Goal: Communication & Community: Answer question/provide support

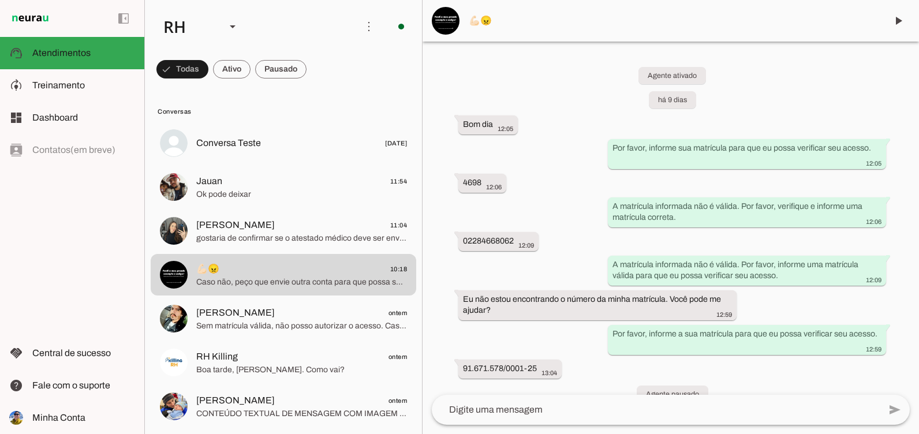
scroll to position [1179, 0]
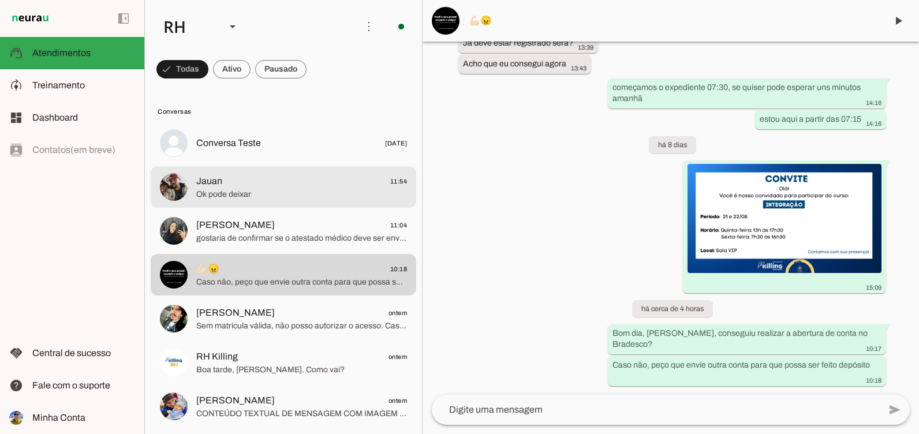
click at [294, 188] on span "Jauan 11:54" at bounding box center [301, 181] width 211 height 14
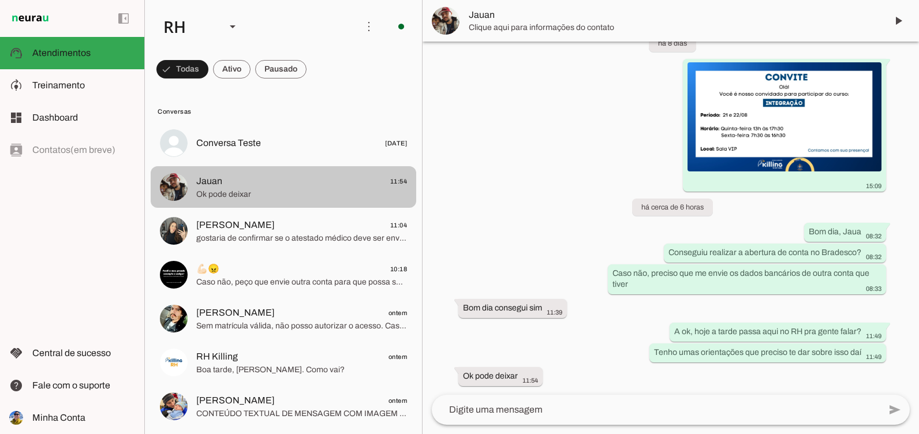
scroll to position [458, 0]
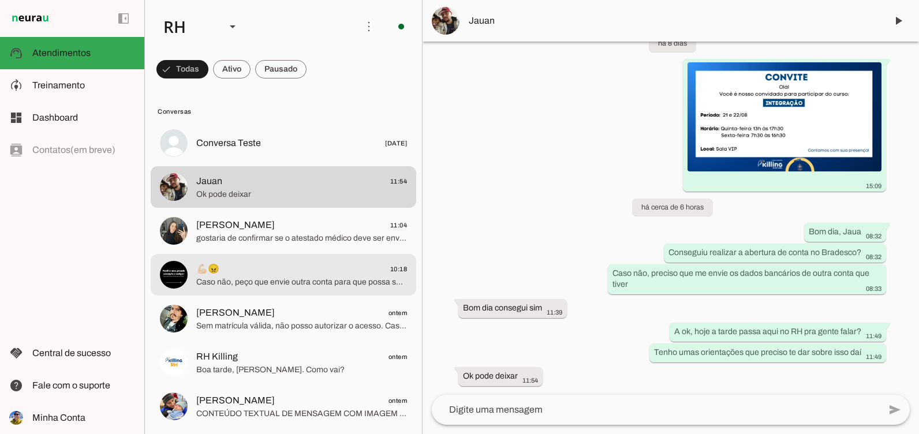
click at [295, 278] on span "Caso não, peço que envie outra conta para que possa ser feito depósito" at bounding box center [301, 283] width 211 height 12
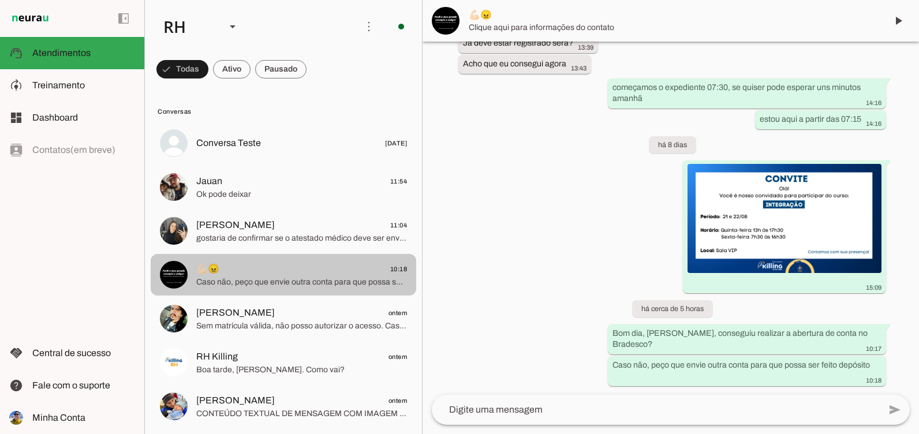
scroll to position [1179, 0]
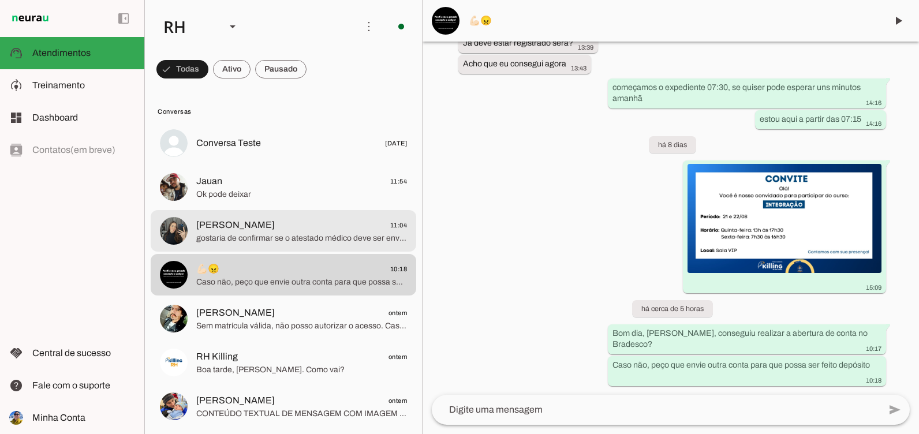
click at [334, 233] on span "gostaria de confirmar se o atestado médico deve ser enviado para vocês pelo app…" at bounding box center [301, 239] width 211 height 12
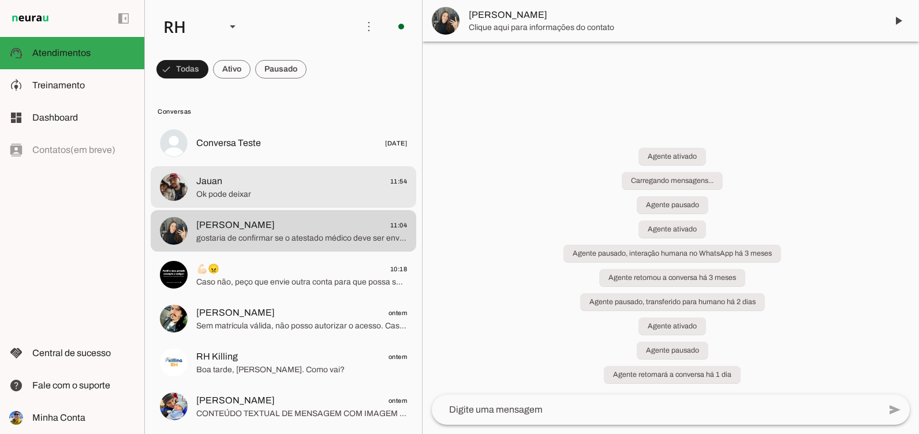
click at [324, 193] on span "Ok pode deixar" at bounding box center [301, 195] width 211 height 12
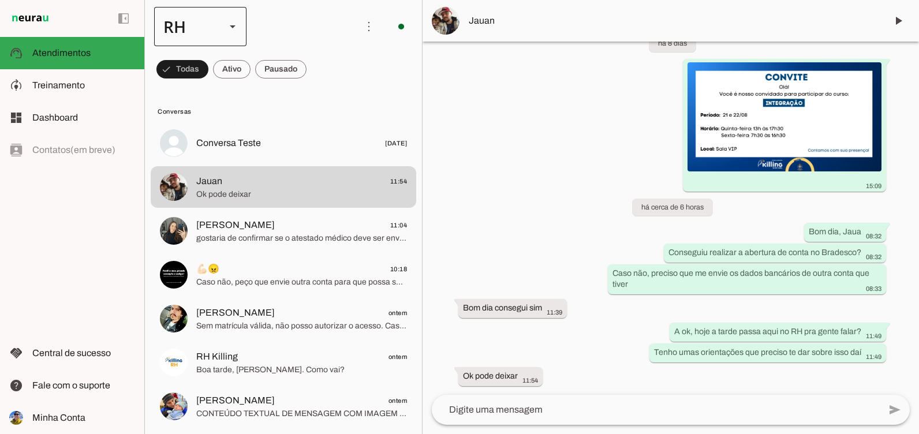
scroll to position [458, 0]
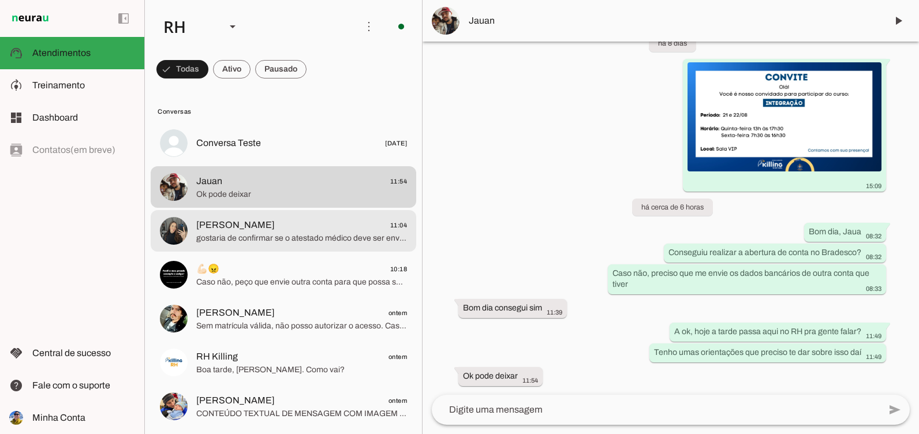
drag, startPoint x: 260, startPoint y: 242, endPoint x: 243, endPoint y: 235, distance: 18.1
click at [243, 235] on span "gostaria de confirmar se o atestado médico deve ser enviado para vocês pelo app…" at bounding box center [301, 239] width 211 height 12
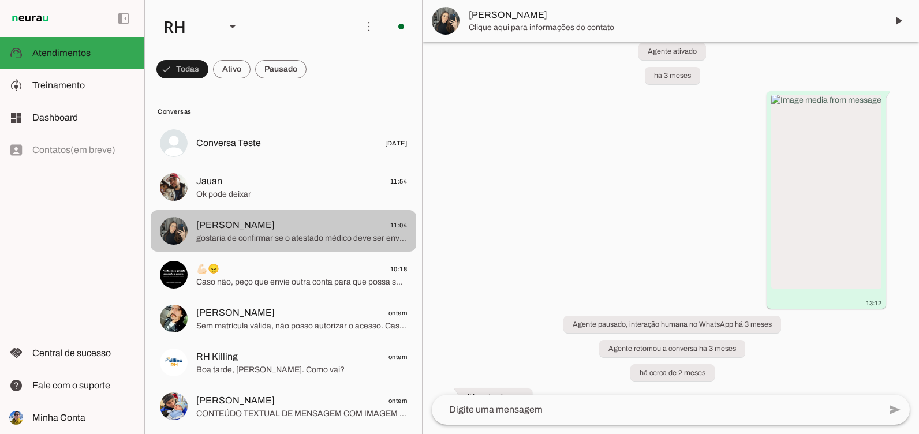
scroll to position [1899, 0]
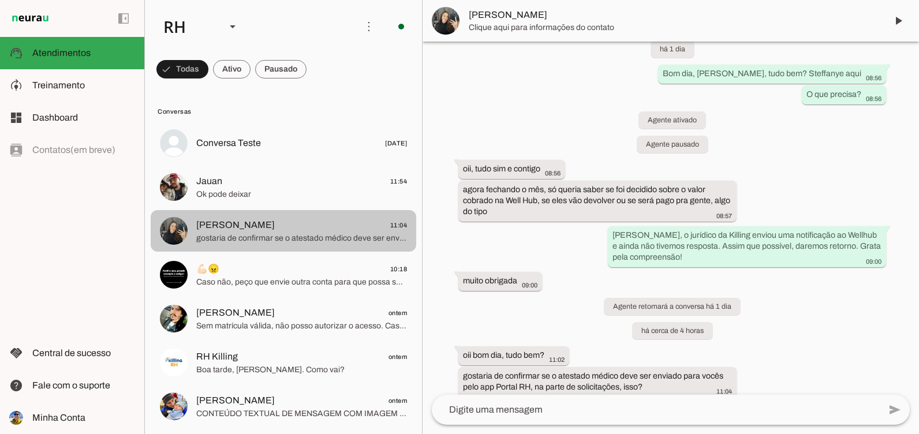
click at [241, 164] on md-item "[PERSON_NAME] 11:04 gostaria de confirmar se o atestado médico deve ser enviado…" at bounding box center [284, 143] width 266 height 42
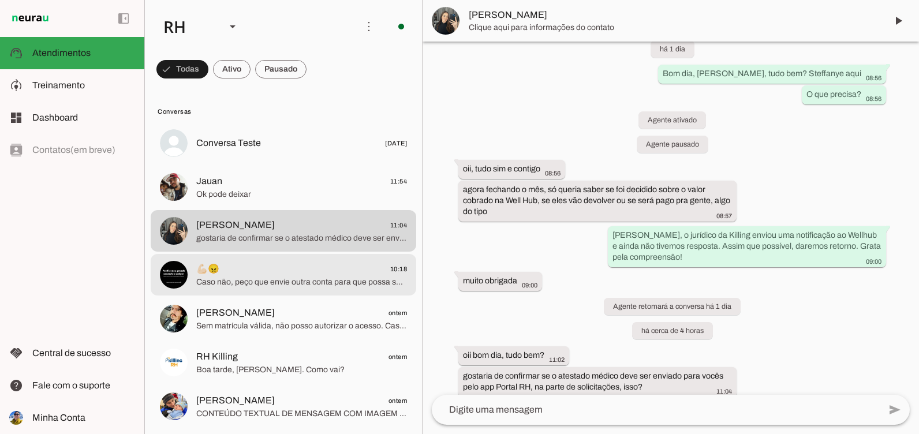
click at [241, 267] on span "💪🏻😠 10:18" at bounding box center [301, 269] width 211 height 14
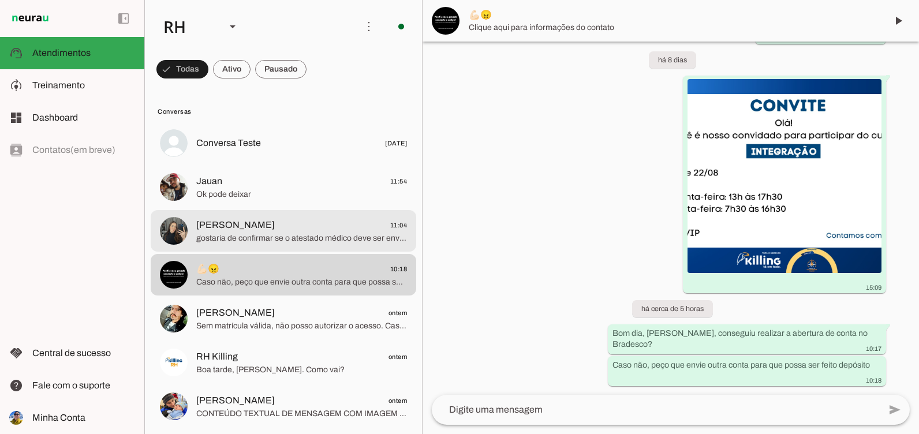
click at [239, 231] on span "[PERSON_NAME]" at bounding box center [235, 225] width 79 height 14
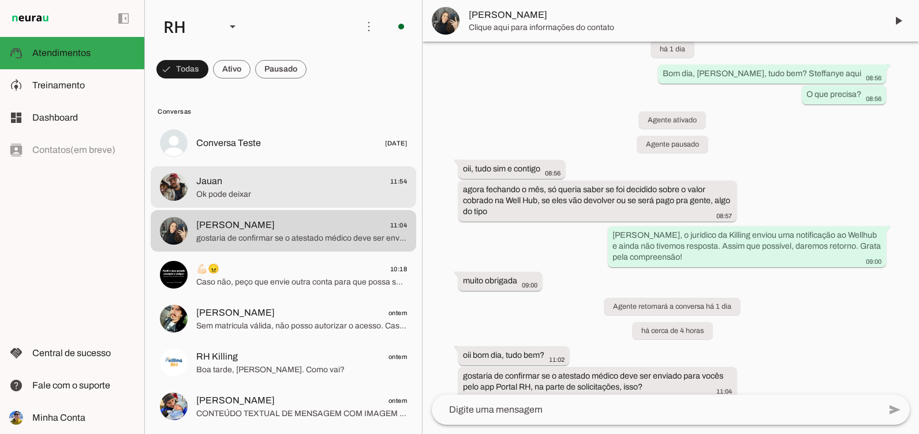
click at [236, 191] on span "Ok pode deixar" at bounding box center [301, 195] width 211 height 12
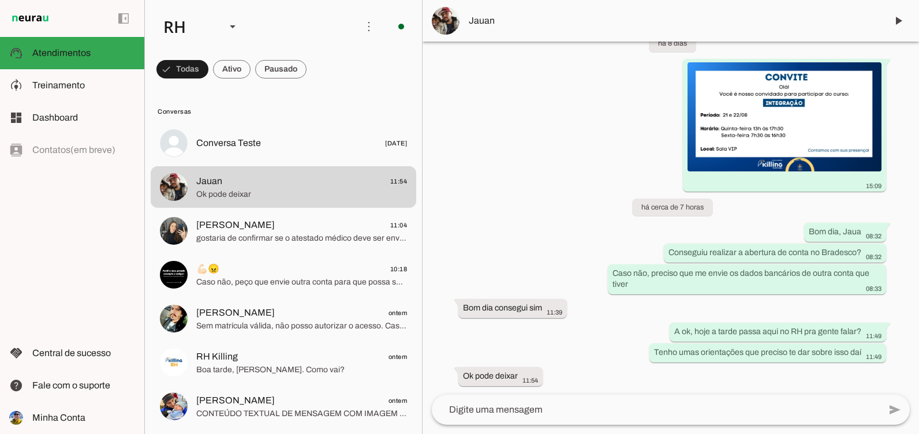
scroll to position [458, 0]
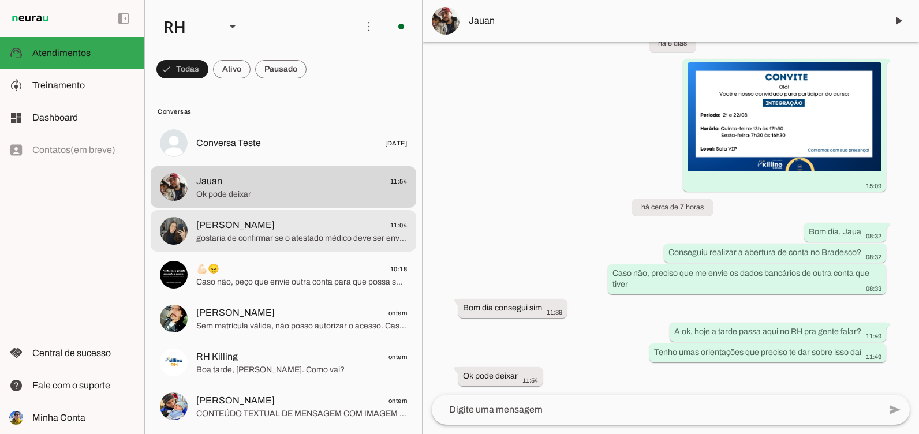
drag, startPoint x: 275, startPoint y: 234, endPoint x: 244, endPoint y: 113, distance: 125.6
click at [275, 234] on span "gostaria de confirmar se o atestado médico deve ser enviado para vocês pelo app…" at bounding box center [301, 239] width 211 height 12
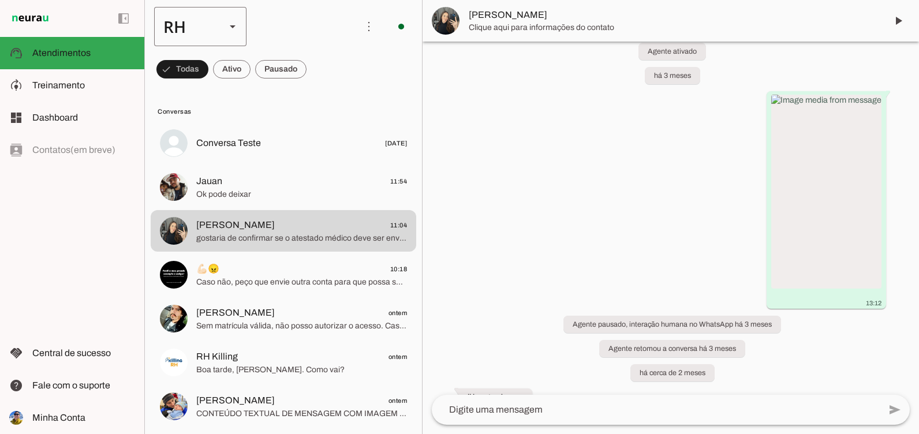
scroll to position [1899, 0]
